Goal: Information Seeking & Learning: Learn about a topic

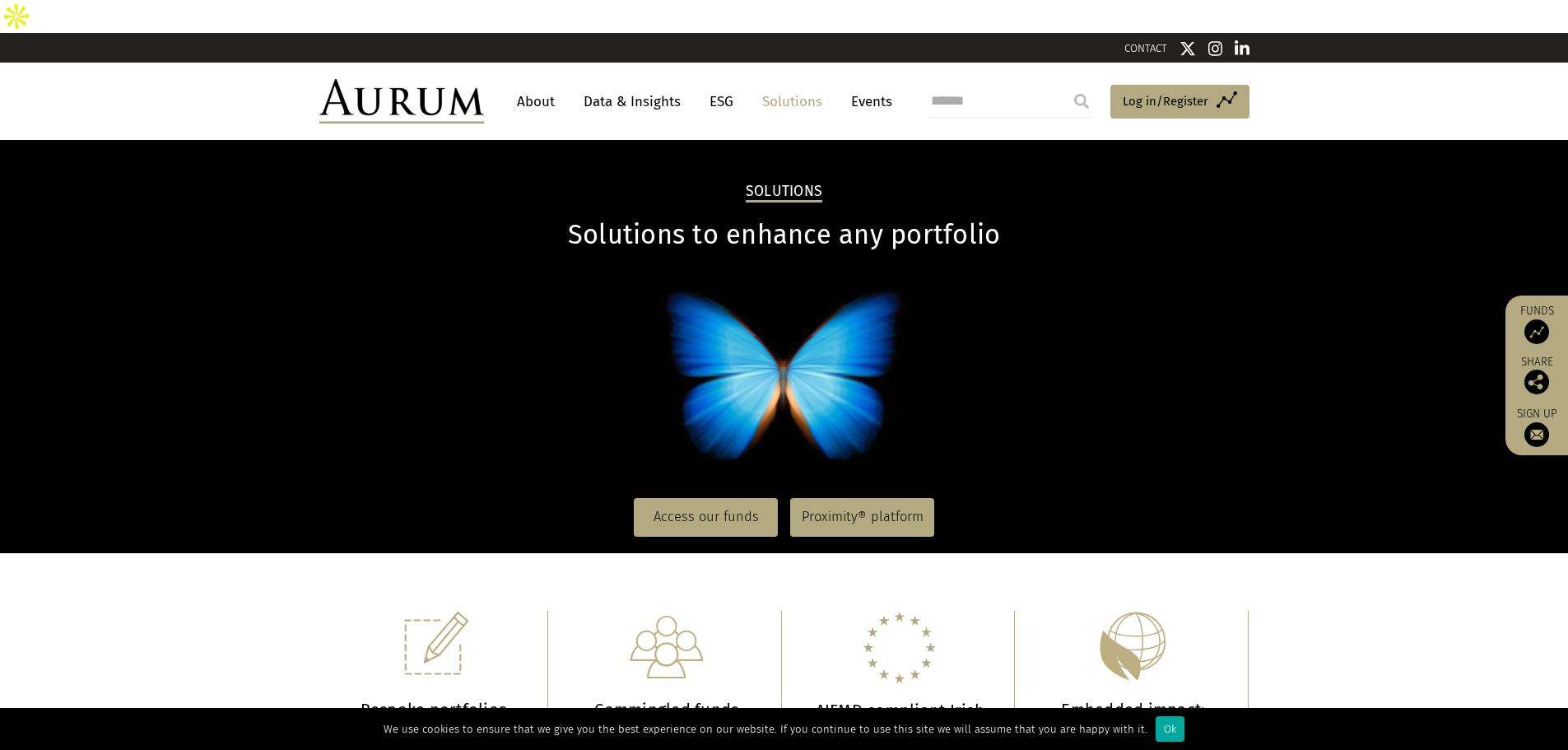
click at [630, 87] on link "Data & Insights" at bounding box center [632, 102] width 114 height 31
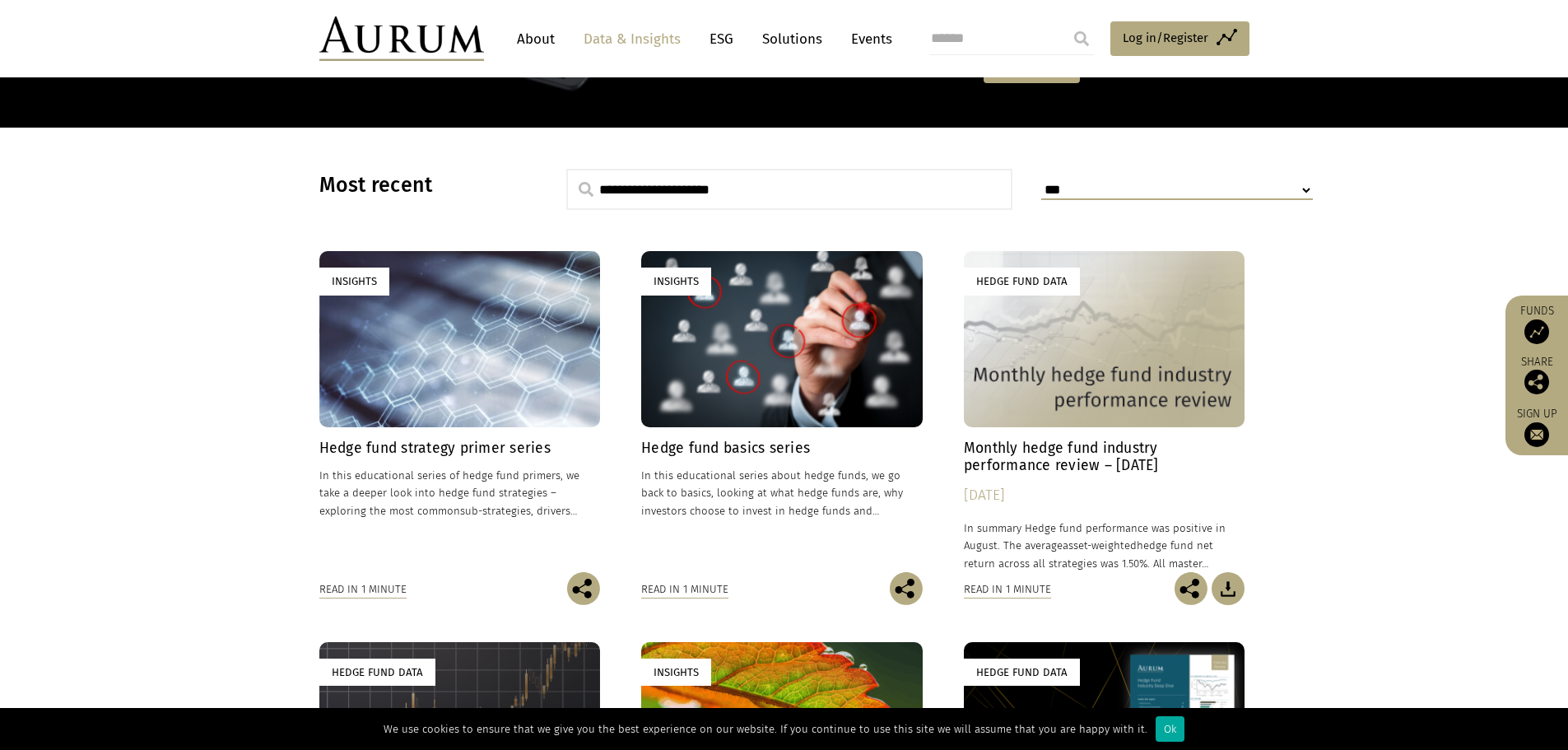
scroll to position [411, 0]
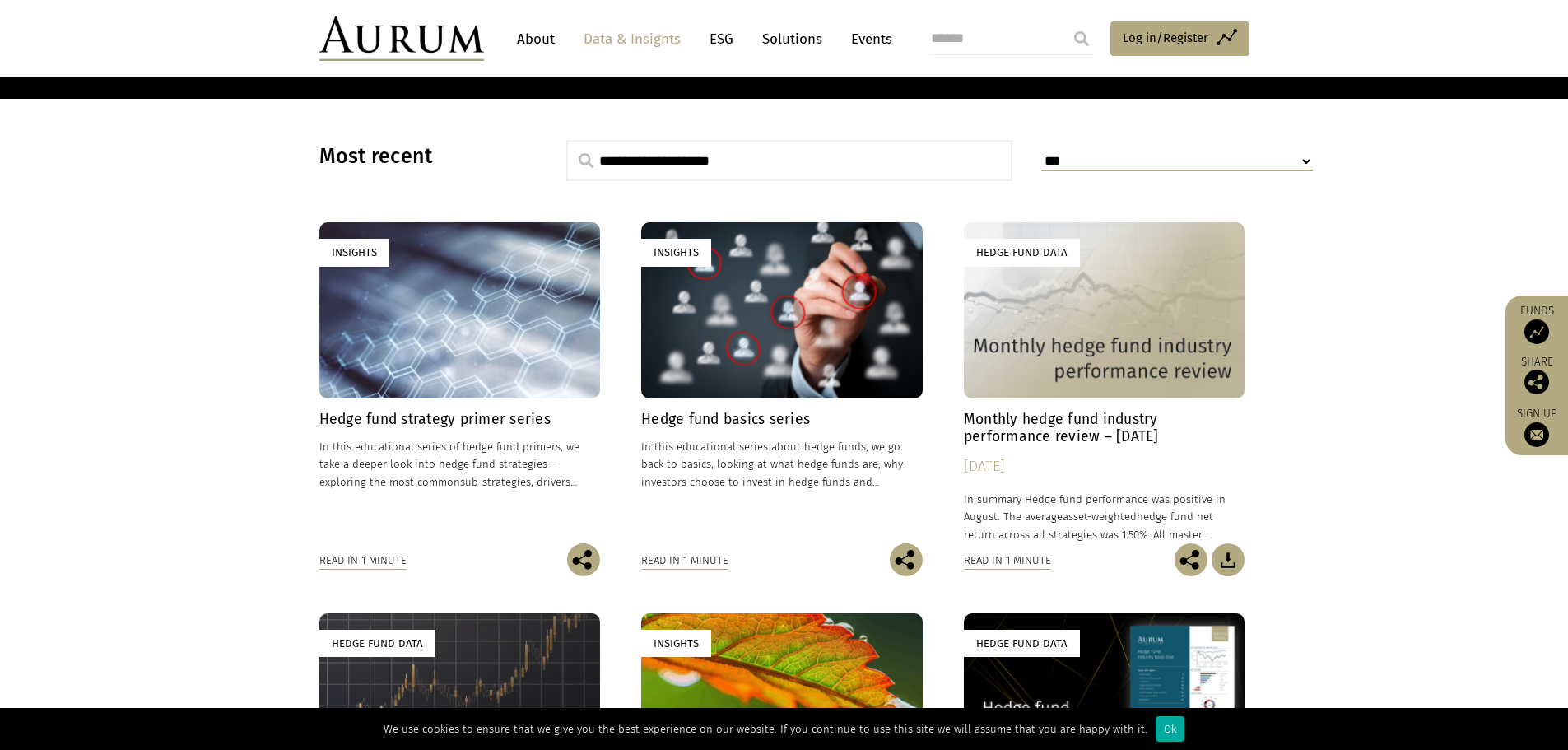
click at [727, 291] on div "Insights" at bounding box center [782, 311] width 281 height 176
click at [465, 274] on div "Insights" at bounding box center [460, 311] width 281 height 176
